Goal: Task Accomplishment & Management: Complete application form

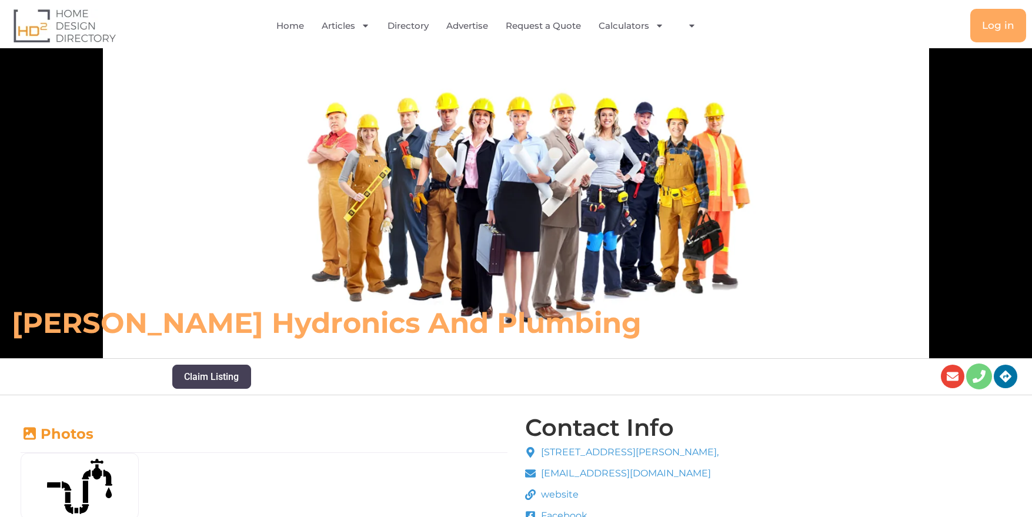
click at [976, 377] on icon at bounding box center [978, 376] width 13 height 13
click at [299, 24] on link "Home" at bounding box center [290, 25] width 28 height 27
click at [687, 24] on icon "Menu" at bounding box center [691, 25] width 9 height 9
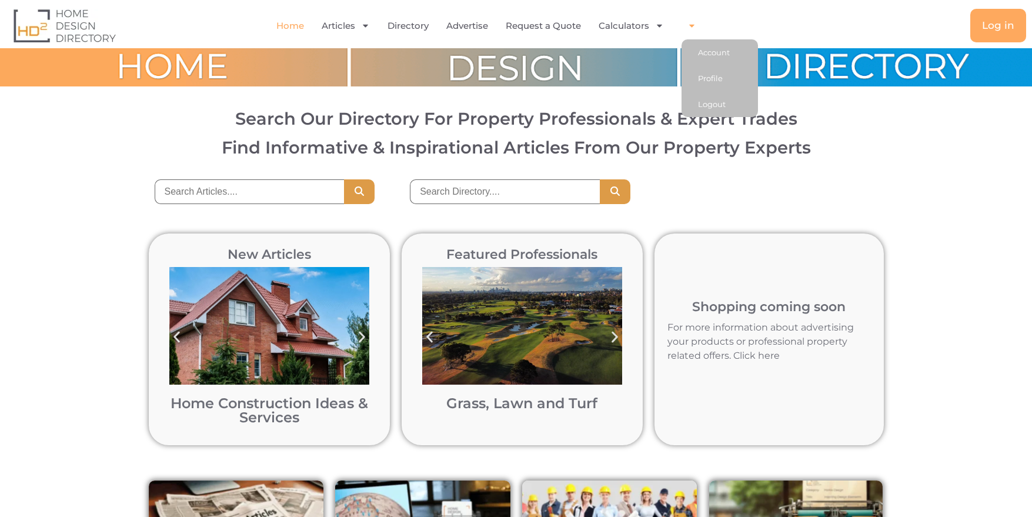
click at [695, 24] on icon "Menu" at bounding box center [691, 25] width 9 height 9
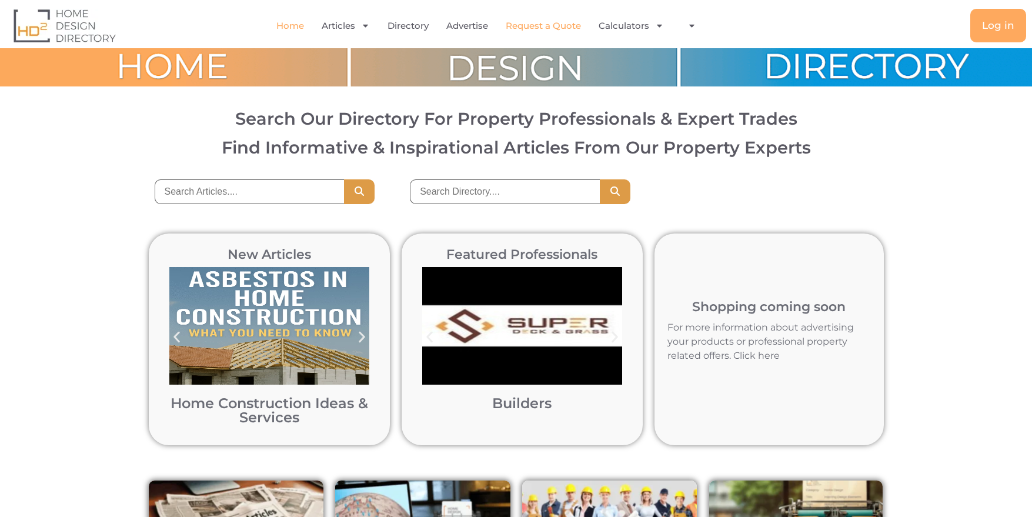
click at [534, 21] on link "Request a Quote" at bounding box center [543, 25] width 75 height 27
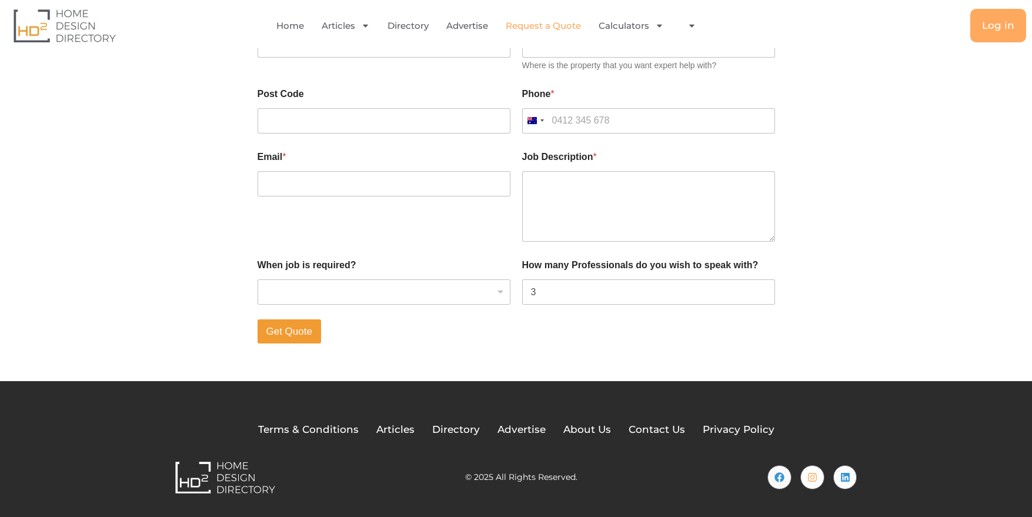
scroll to position [253, 0]
